Goal: Navigation & Orientation: Find specific page/section

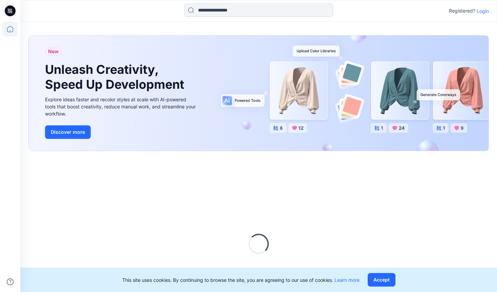
click at [480, 9] on p "Login" at bounding box center [483, 10] width 12 height 7
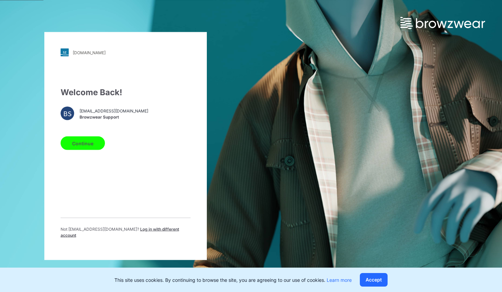
click at [80, 143] on button "Continue" at bounding box center [83, 144] width 44 height 14
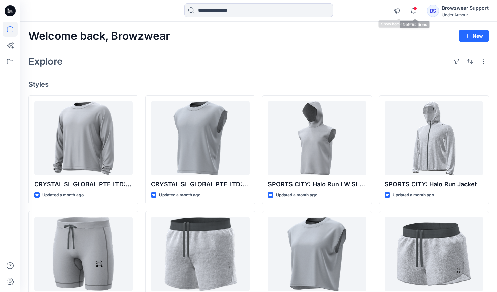
click at [417, 8] on span at bounding box center [415, 9] width 3 height 4
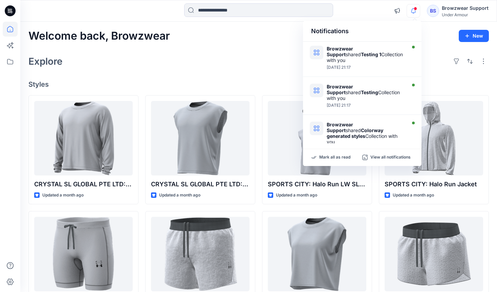
click at [417, 9] on span at bounding box center [415, 9] width 3 height 4
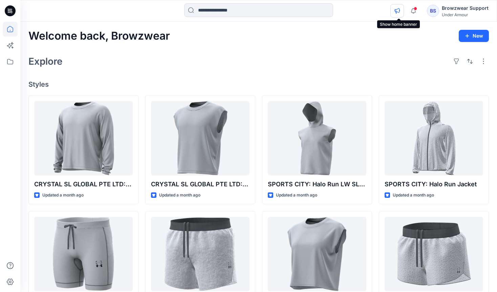
click at [403, 12] on button "button" at bounding box center [398, 11] width 14 height 14
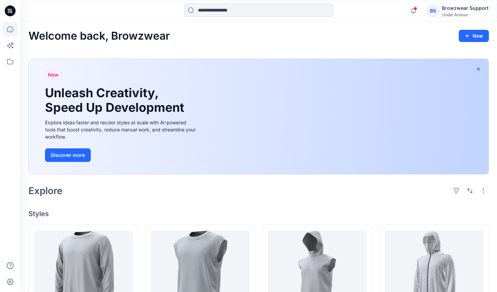
click at [473, 68] on button "button" at bounding box center [479, 69] width 12 height 12
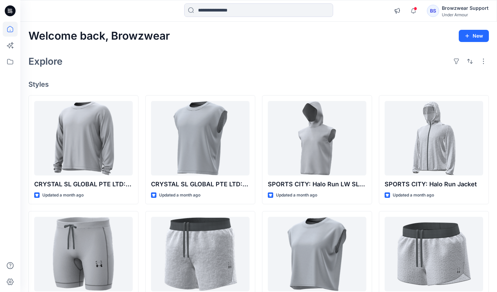
click at [434, 11] on div "BS" at bounding box center [433, 11] width 12 height 12
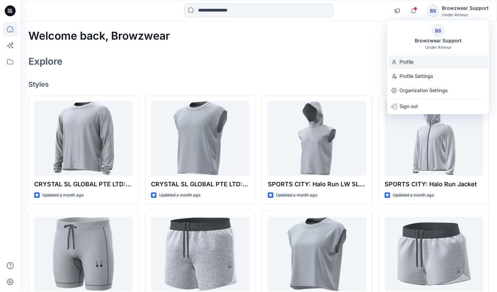
click at [435, 62] on div "Profile" at bounding box center [438, 62] width 99 height 13
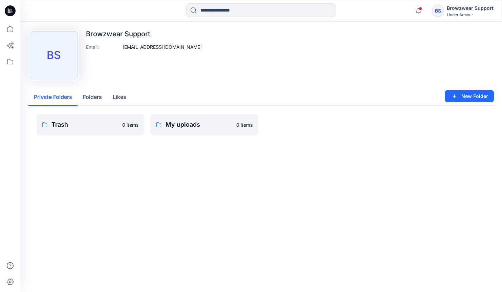
click at [69, 102] on button "Private Folders" at bounding box center [52, 97] width 49 height 17
click at [101, 99] on button "Folders" at bounding box center [93, 97] width 30 height 17
click at [131, 99] on button "Likes" at bounding box center [119, 97] width 24 height 17
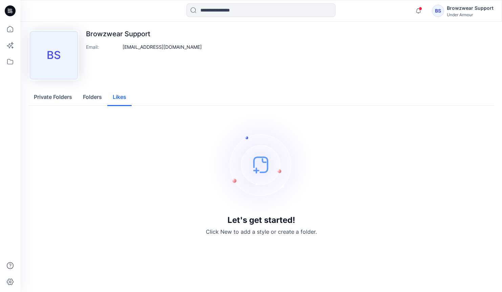
click at [56, 101] on button "Private Folders" at bounding box center [52, 97] width 49 height 17
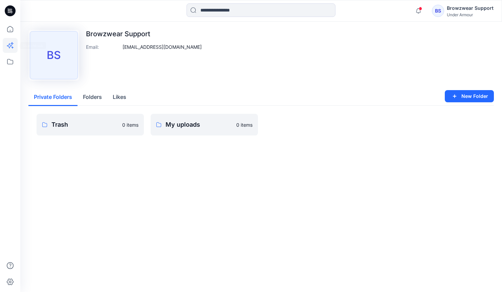
click at [8, 48] on icon at bounding box center [10, 45] width 15 height 15
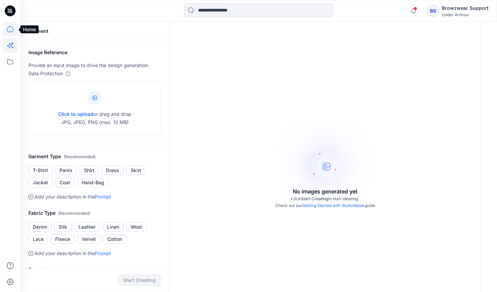
click at [15, 25] on icon at bounding box center [10, 29] width 15 height 15
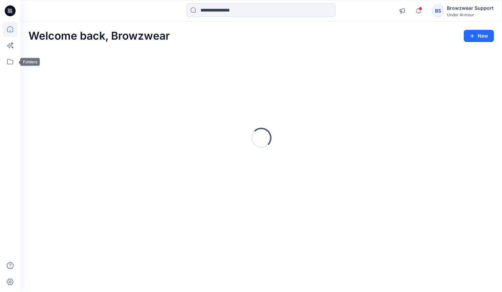
click at [10, 69] on div at bounding box center [10, 157] width 15 height 270
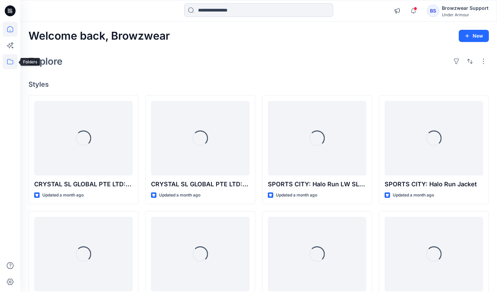
click at [11, 61] on icon at bounding box center [10, 61] width 15 height 15
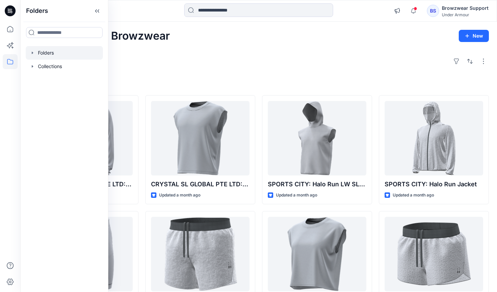
click at [32, 53] on icon "button" at bounding box center [32, 52] width 1 height 2
click at [32, 53] on icon "button" at bounding box center [32, 52] width 2 height 1
